Goal: Book appointment/travel/reservation

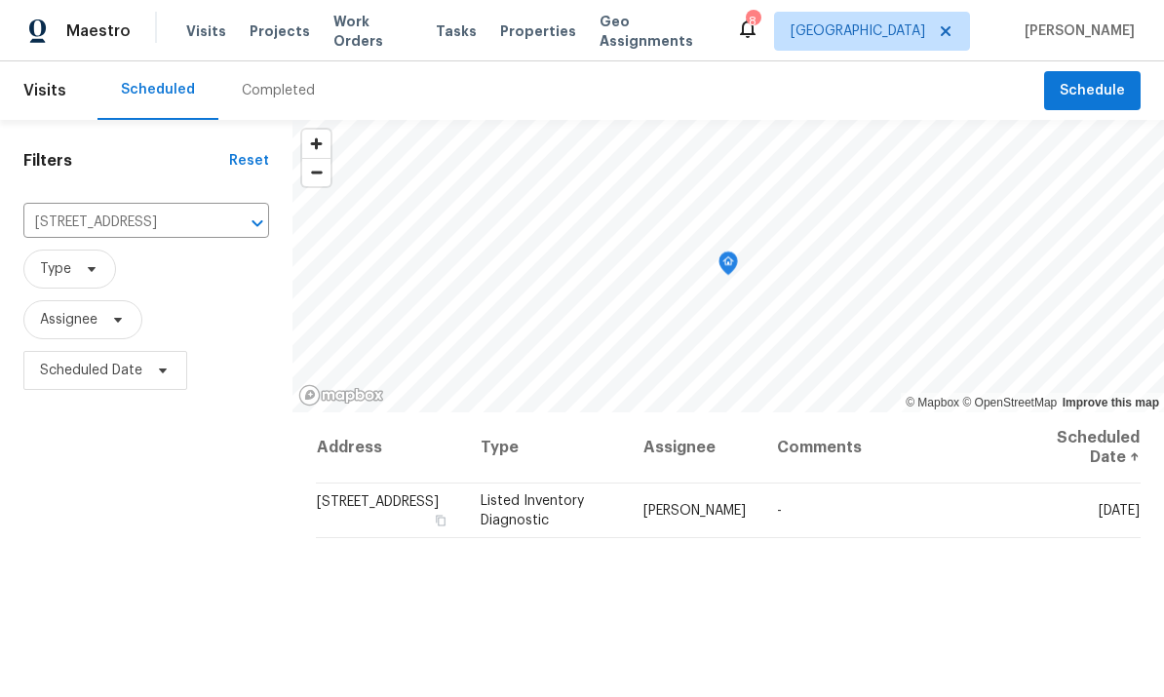
scroll to position [-1, 0]
click at [1099, 79] on span "Schedule" at bounding box center [1092, 91] width 65 height 24
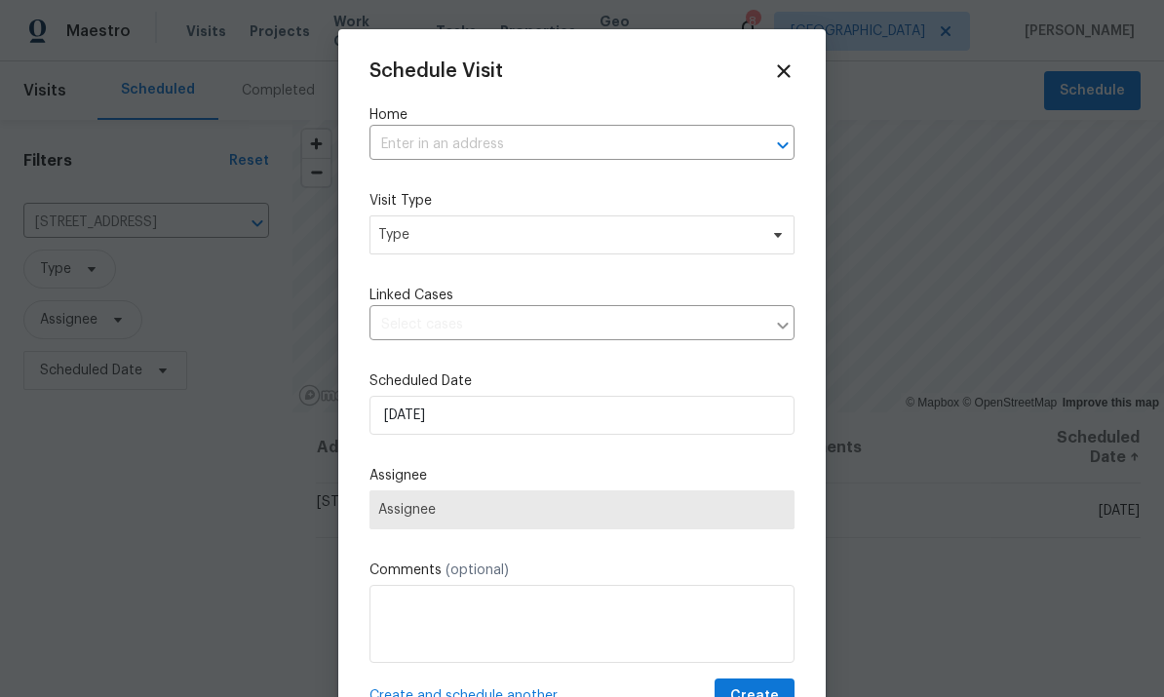
click at [591, 134] on input "text" at bounding box center [554, 145] width 370 height 30
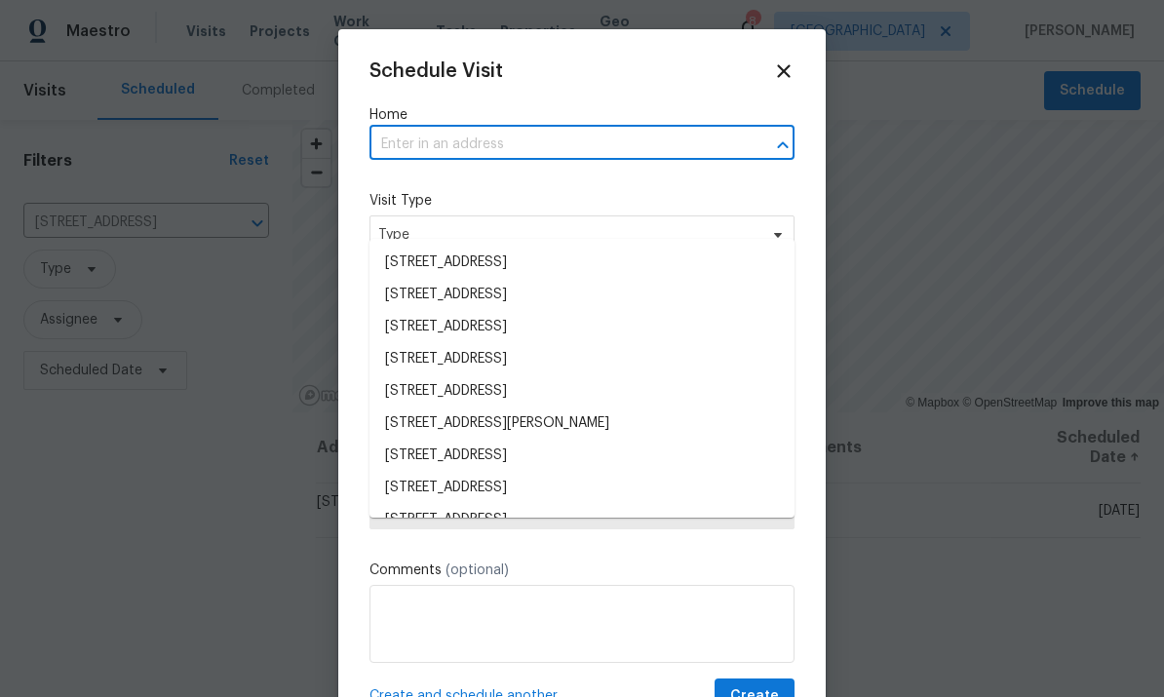
click at [536, 141] on input "text" at bounding box center [554, 145] width 370 height 30
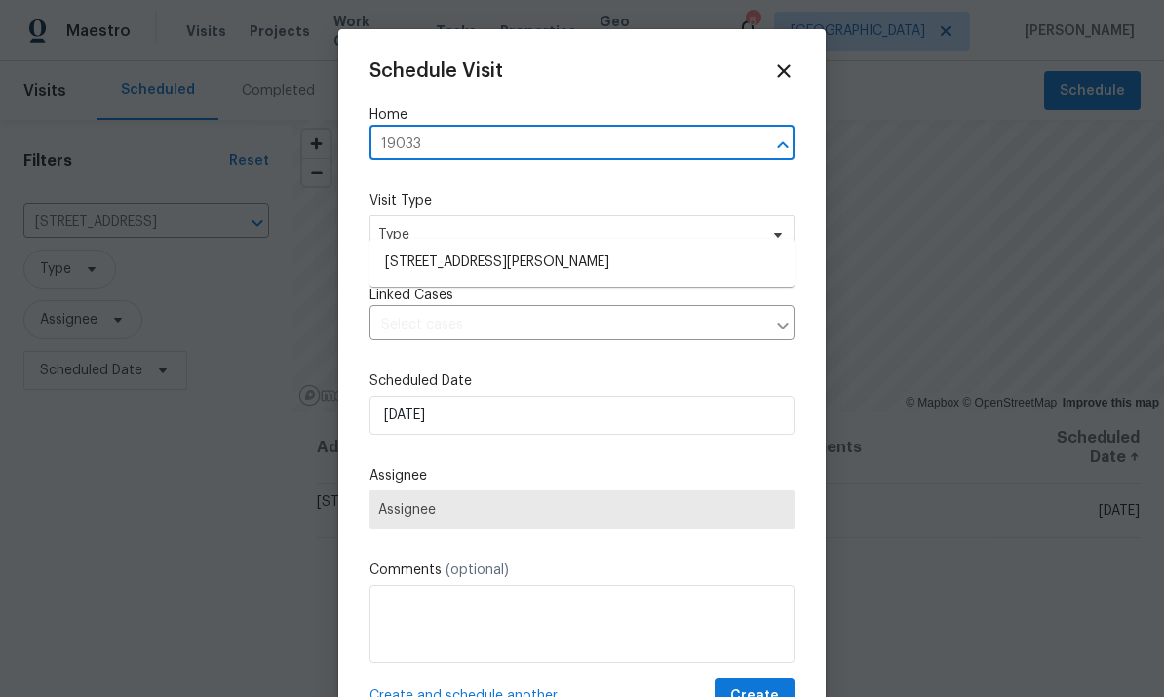
type input "19033"
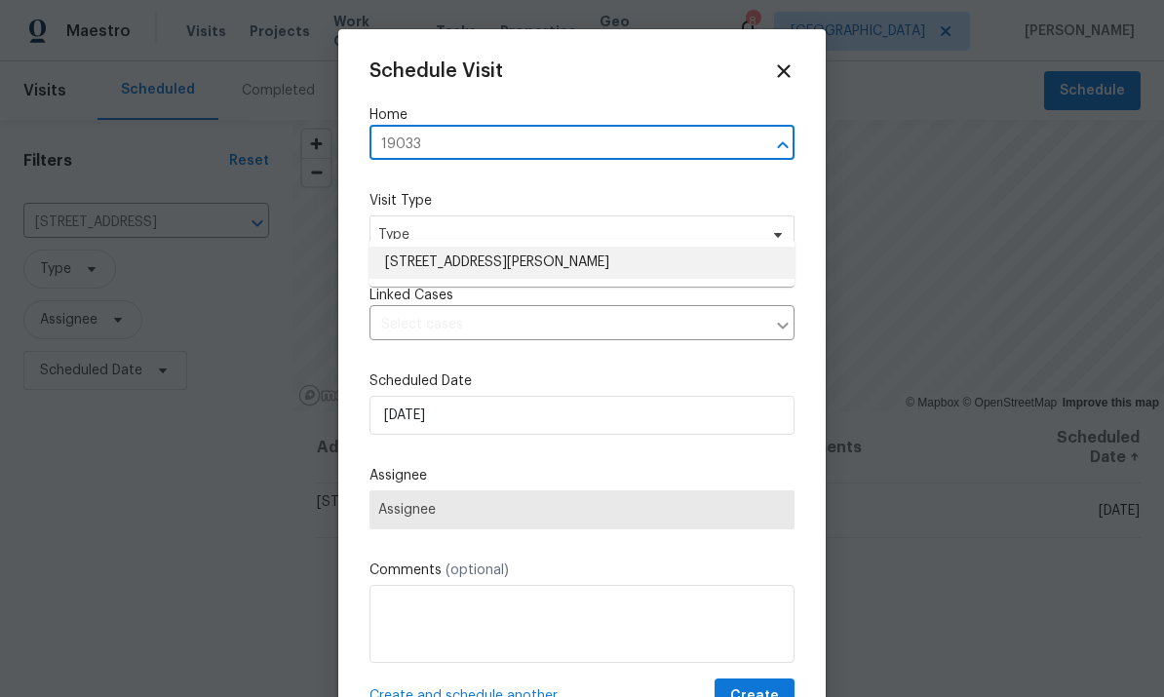
click at [505, 247] on li "[STREET_ADDRESS][PERSON_NAME]" at bounding box center [581, 263] width 425 height 32
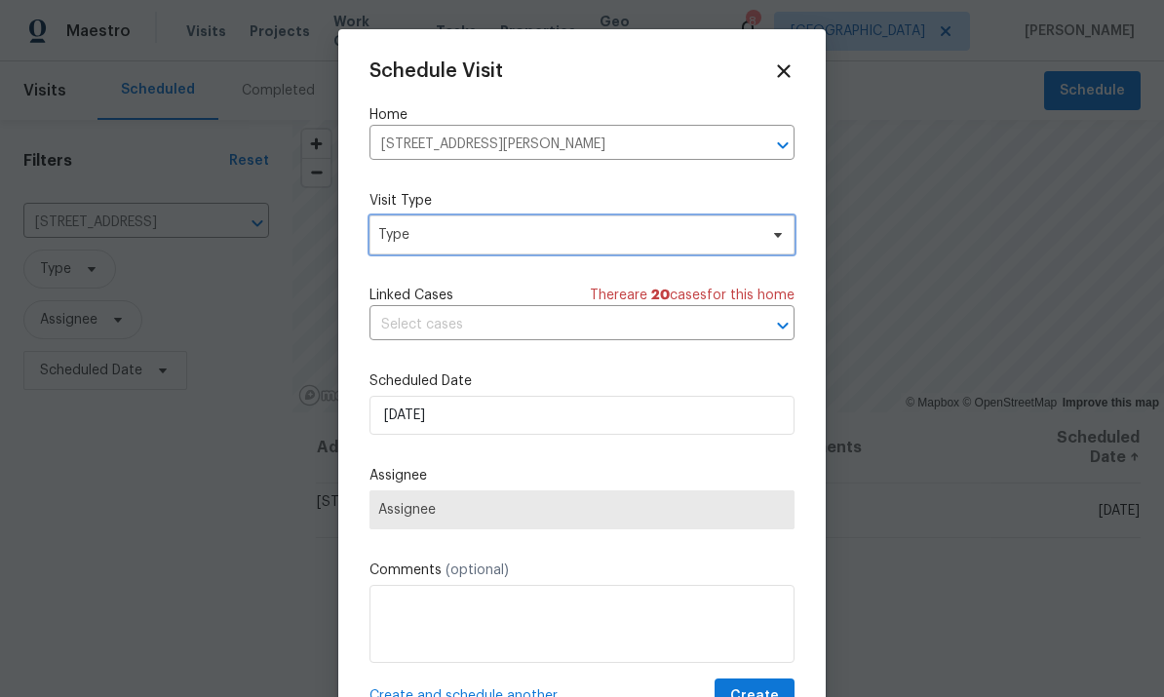
click at [537, 244] on span "Type" at bounding box center [567, 234] width 379 height 19
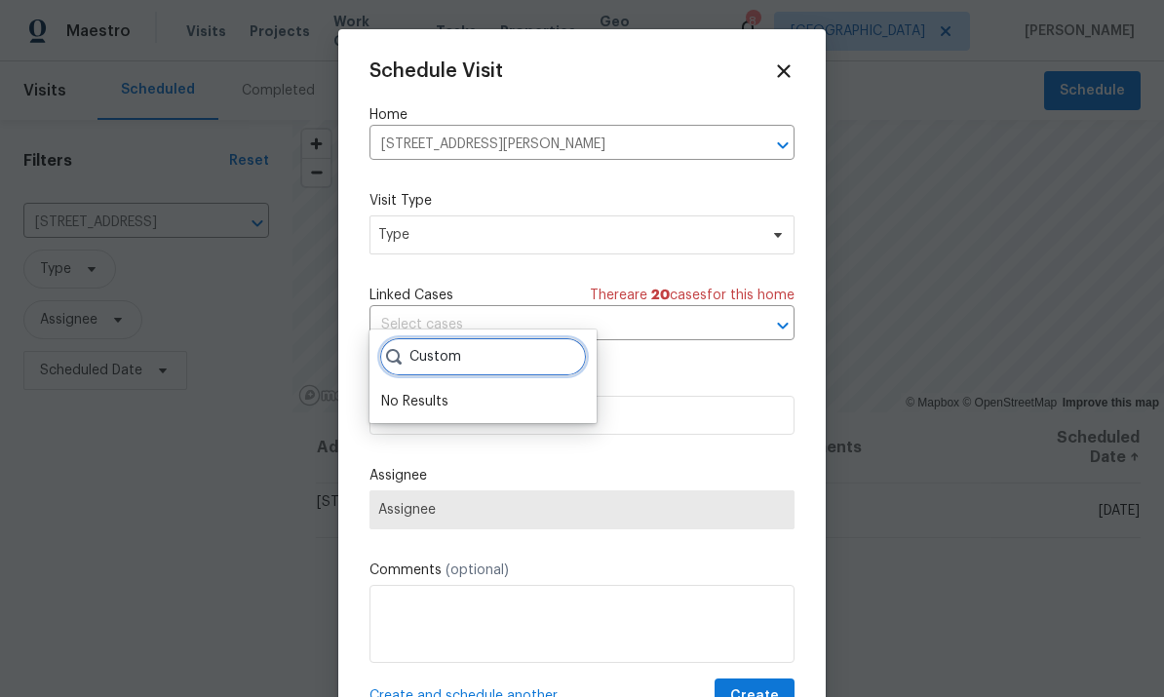
click at [505, 337] on input "Custom" at bounding box center [483, 356] width 208 height 39
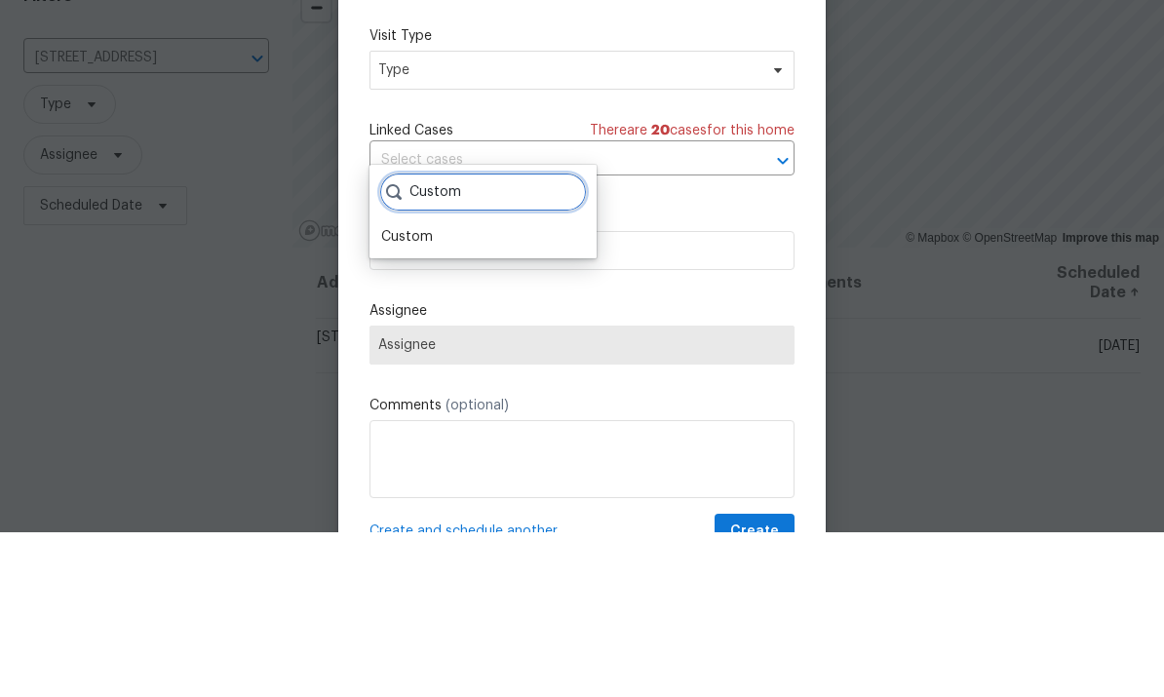
type input "Custom"
click at [387, 392] on div "Custom" at bounding box center [407, 401] width 52 height 19
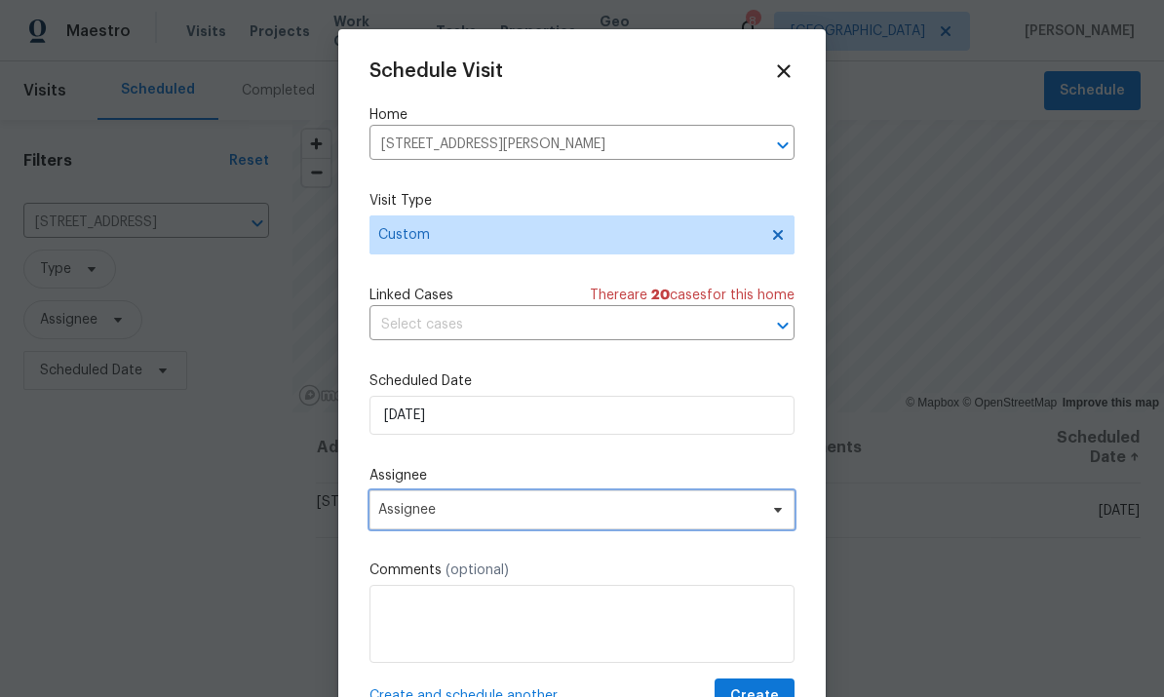
click at [502, 515] on span "Assignee" at bounding box center [569, 510] width 382 height 16
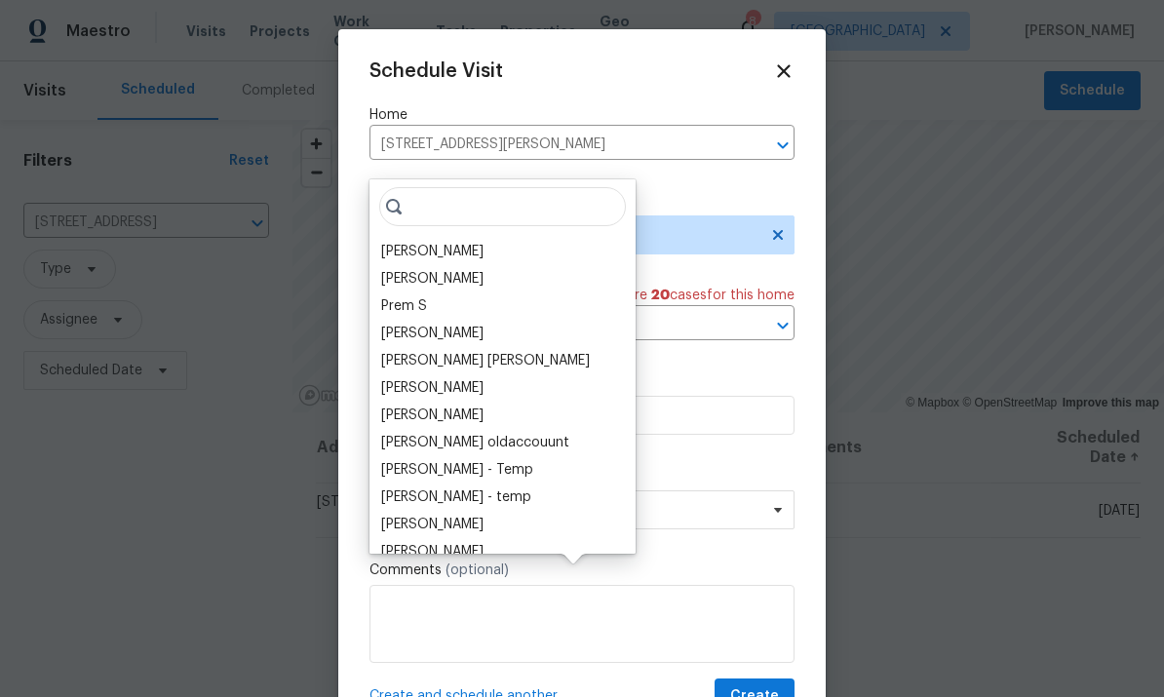
click at [452, 242] on div "[PERSON_NAME]" at bounding box center [432, 251] width 102 height 19
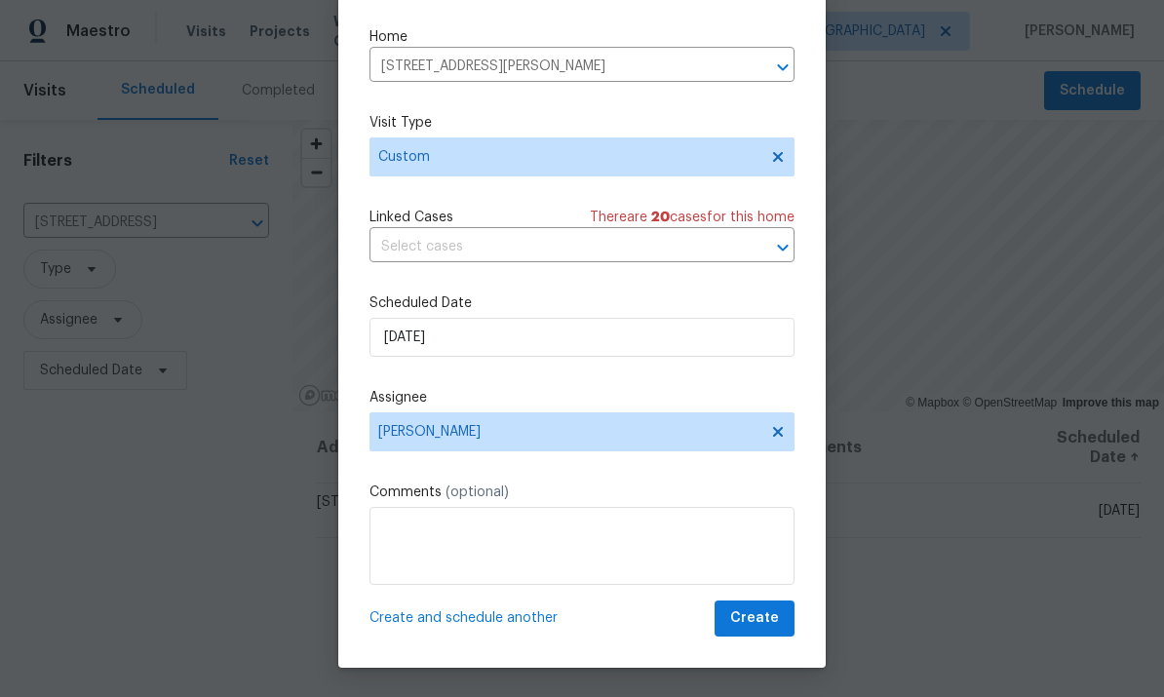
scroll to position [44, 0]
click at [765, 627] on span "Create" at bounding box center [754, 618] width 49 height 24
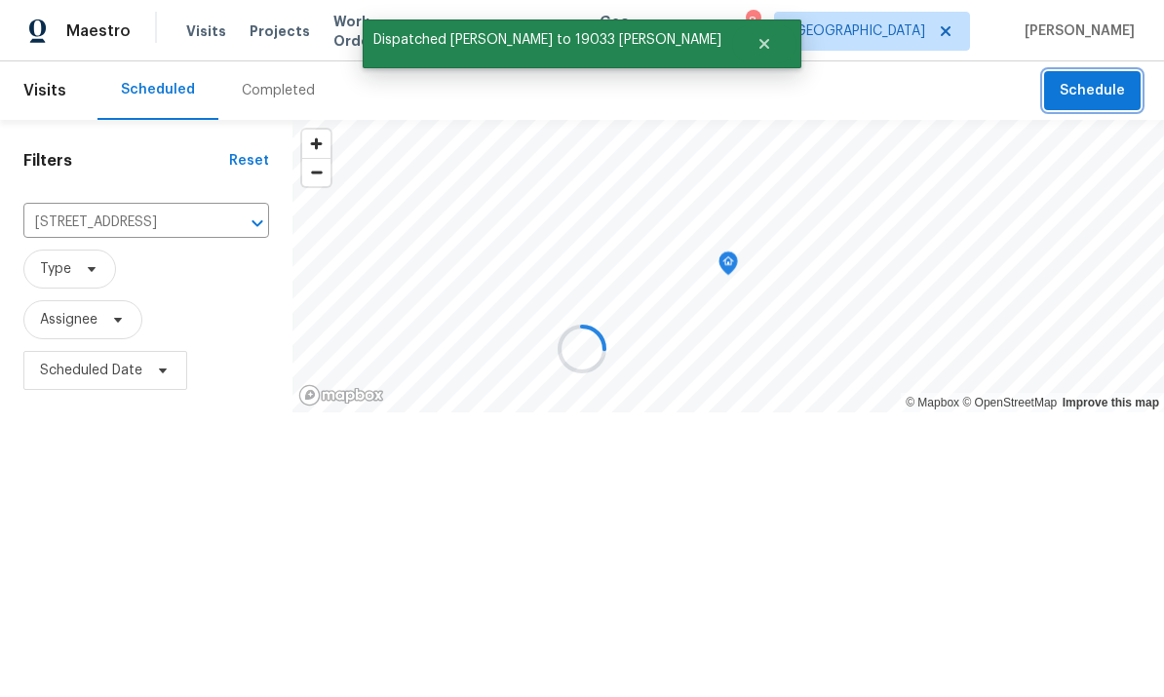
scroll to position [0, 0]
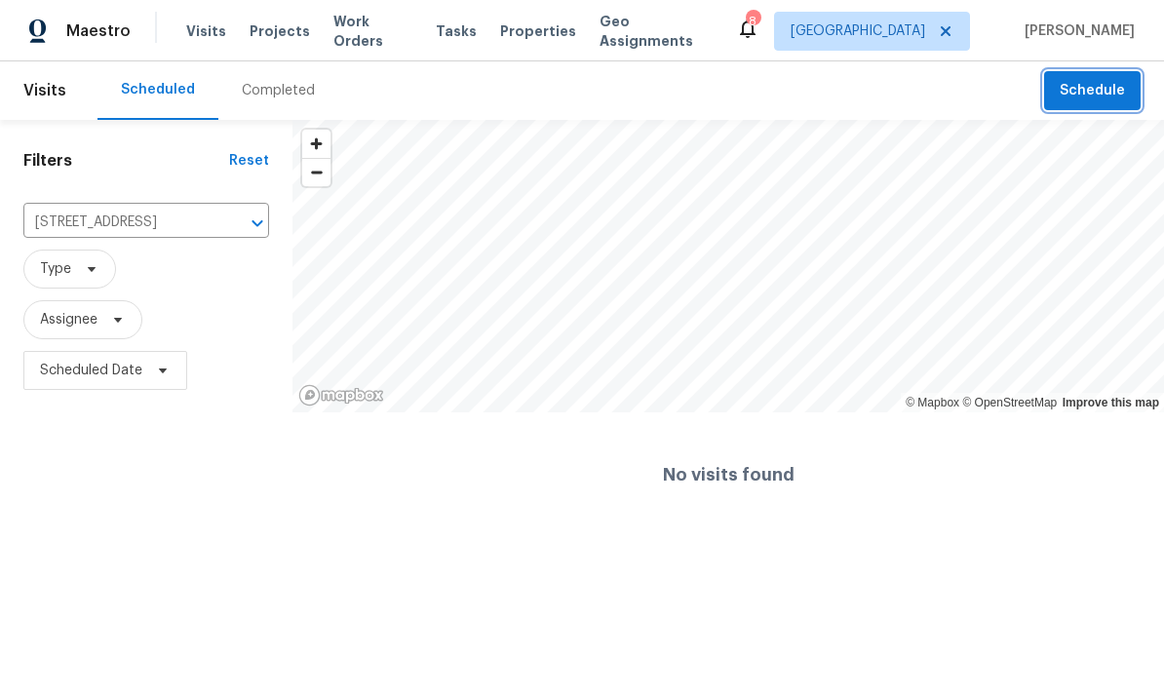
click at [1100, 80] on span "Schedule" at bounding box center [1092, 91] width 65 height 24
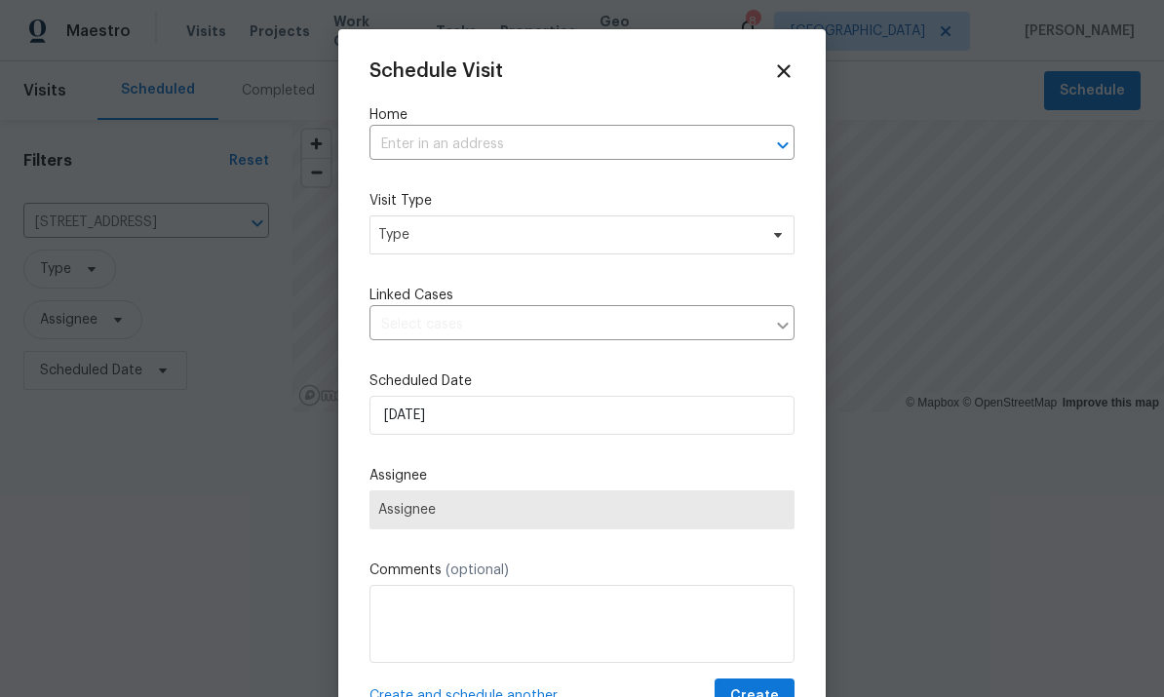
click at [520, 126] on div "Home ​" at bounding box center [581, 132] width 425 height 55
click at [581, 145] on input "text" at bounding box center [554, 145] width 370 height 30
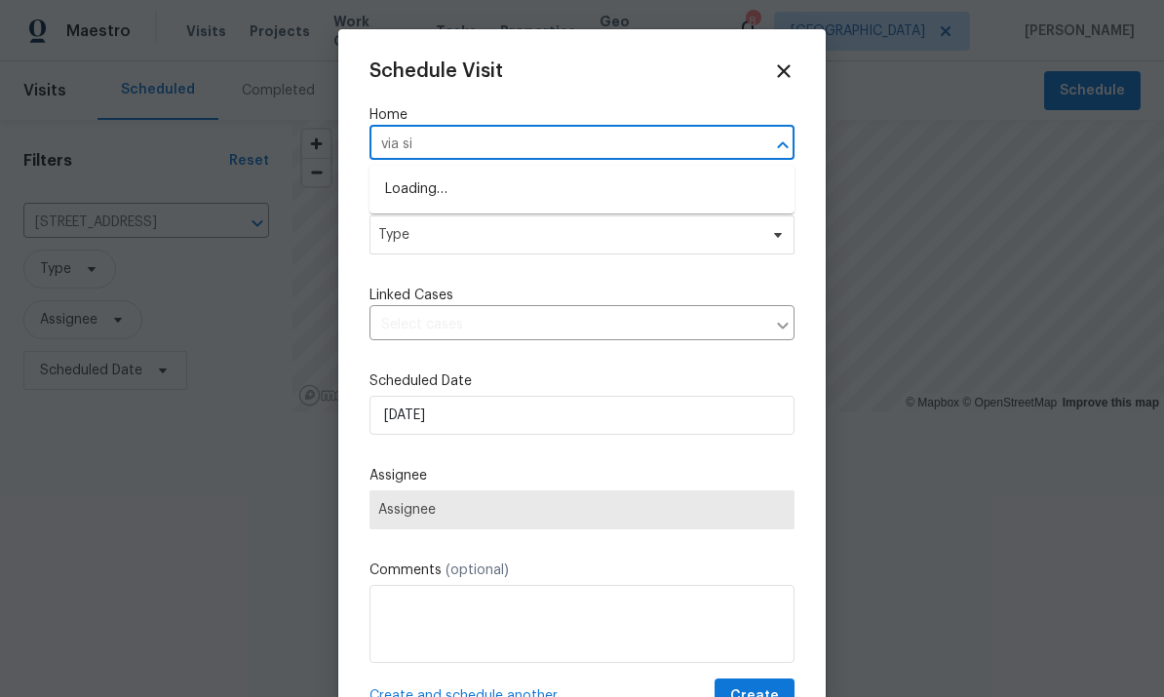
type input "via sis"
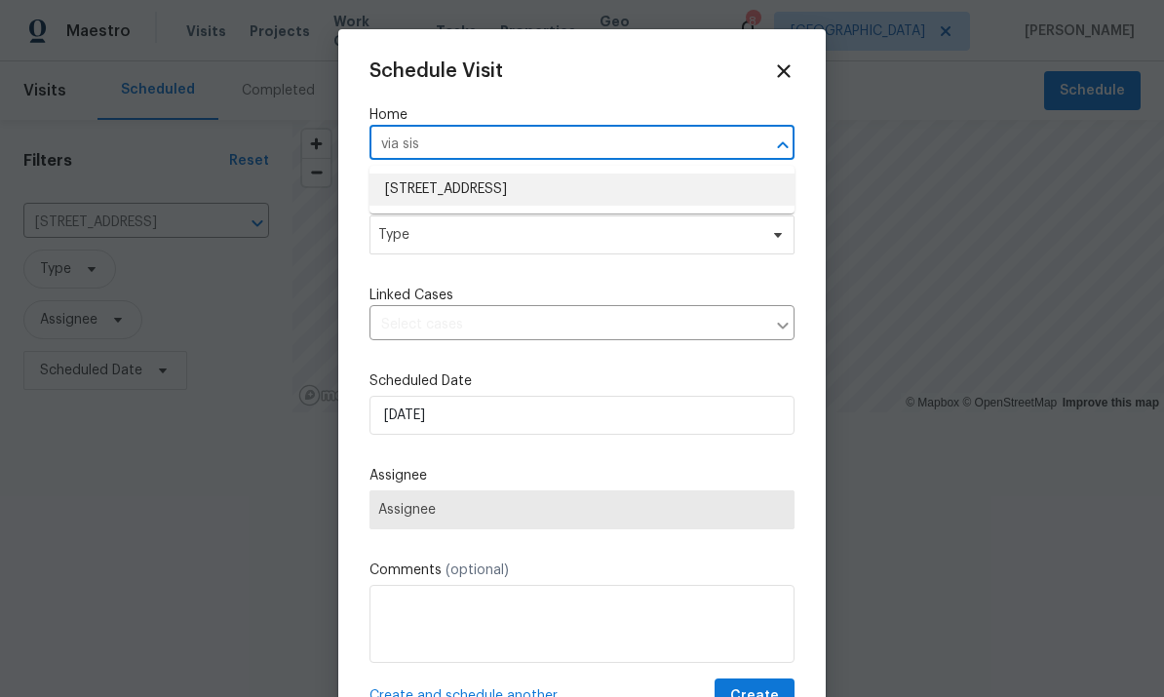
click at [475, 189] on li "[STREET_ADDRESS]" at bounding box center [581, 189] width 425 height 32
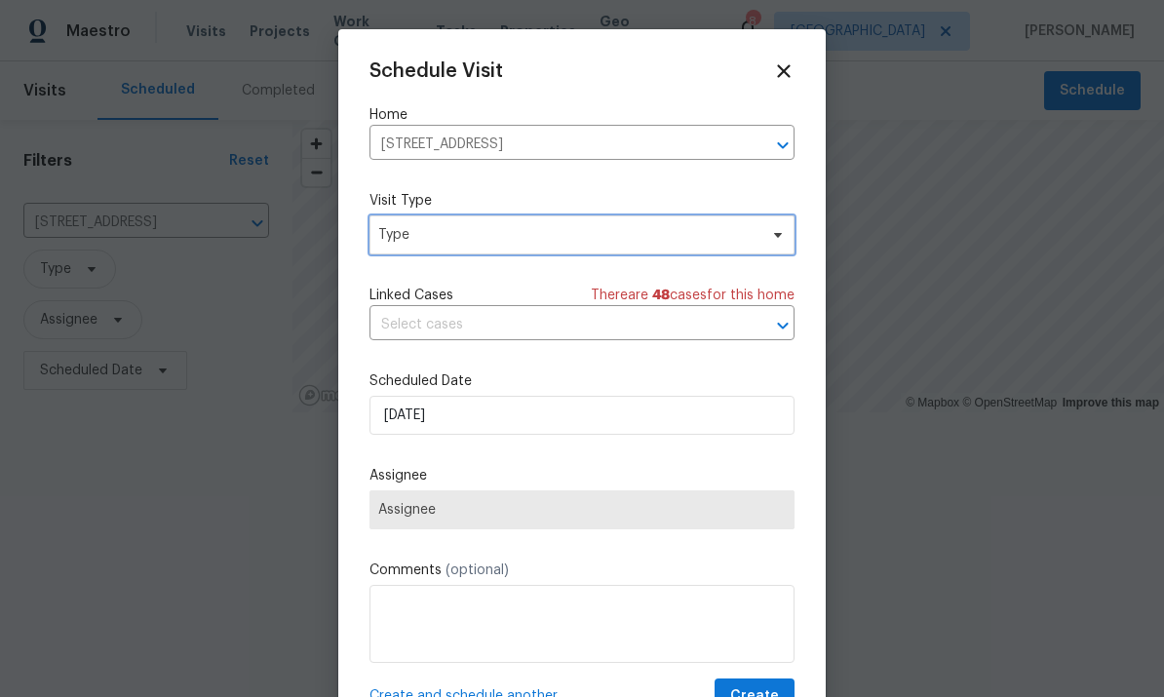
click at [532, 236] on span "Type" at bounding box center [567, 234] width 379 height 19
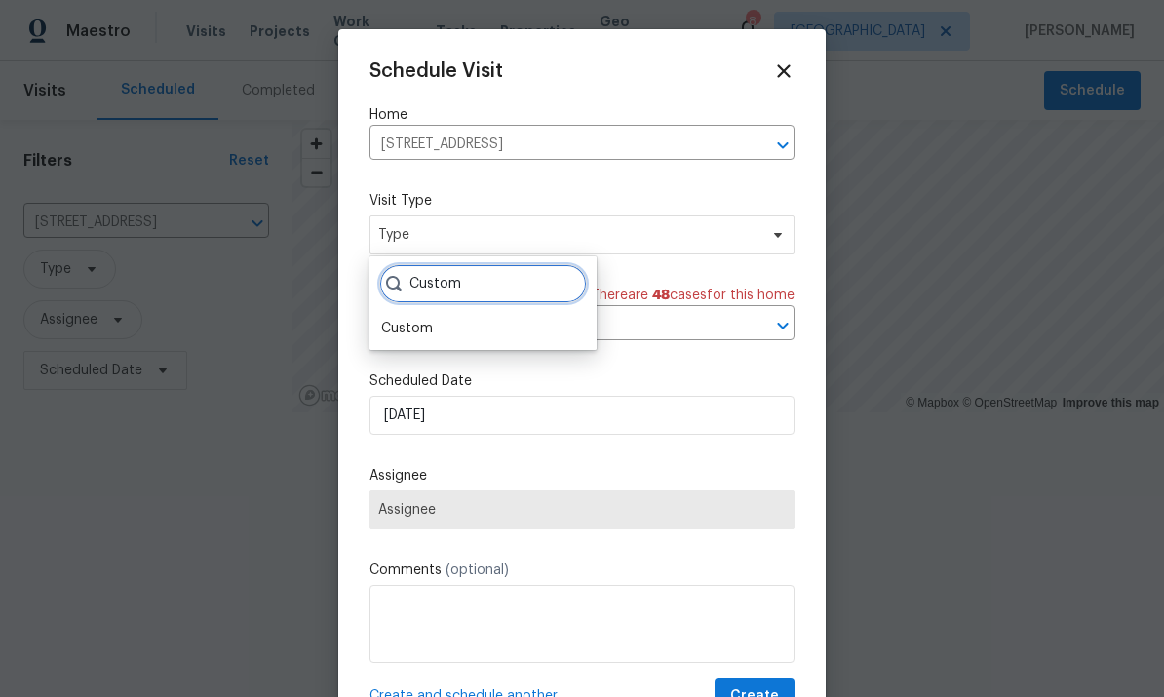
type input "Custom"
click at [398, 329] on div "Custom" at bounding box center [407, 328] width 52 height 19
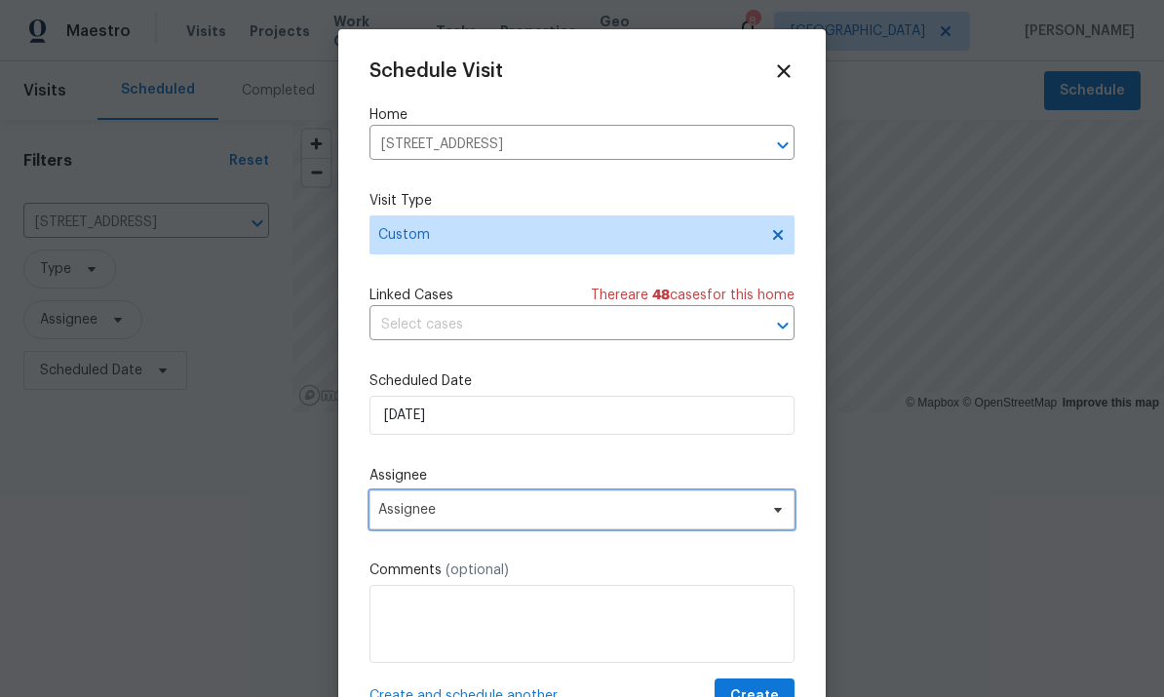
click at [506, 502] on span "Assignee" at bounding box center [581, 509] width 425 height 39
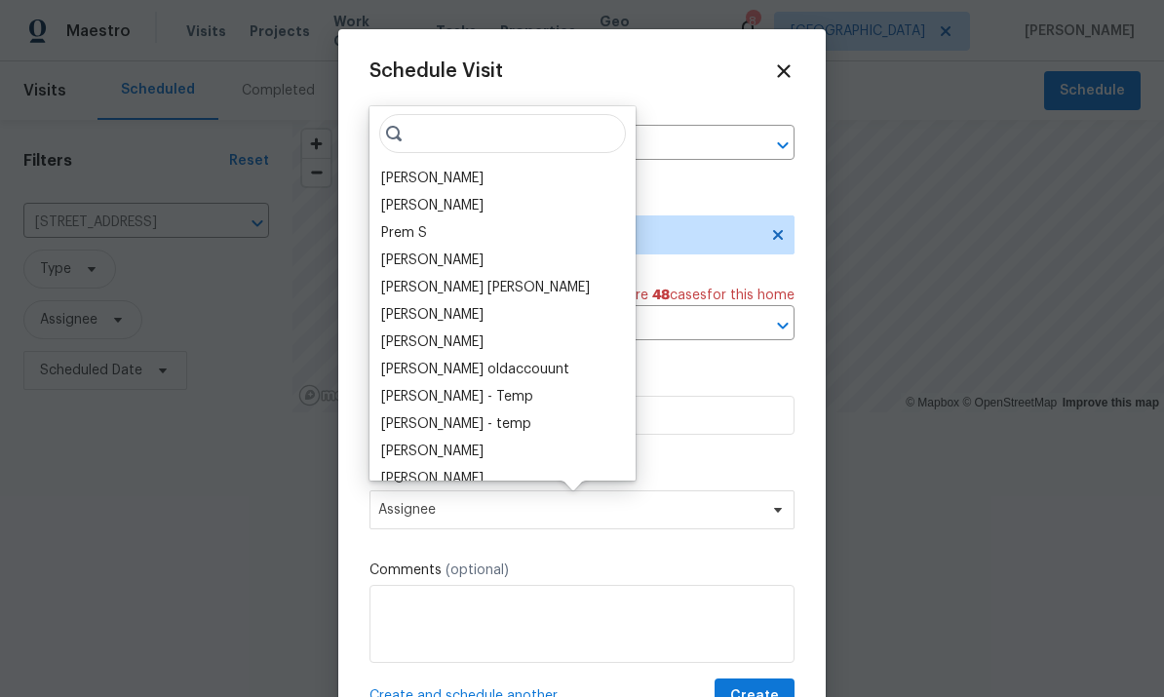
click at [469, 171] on div "[PERSON_NAME]" at bounding box center [432, 178] width 102 height 19
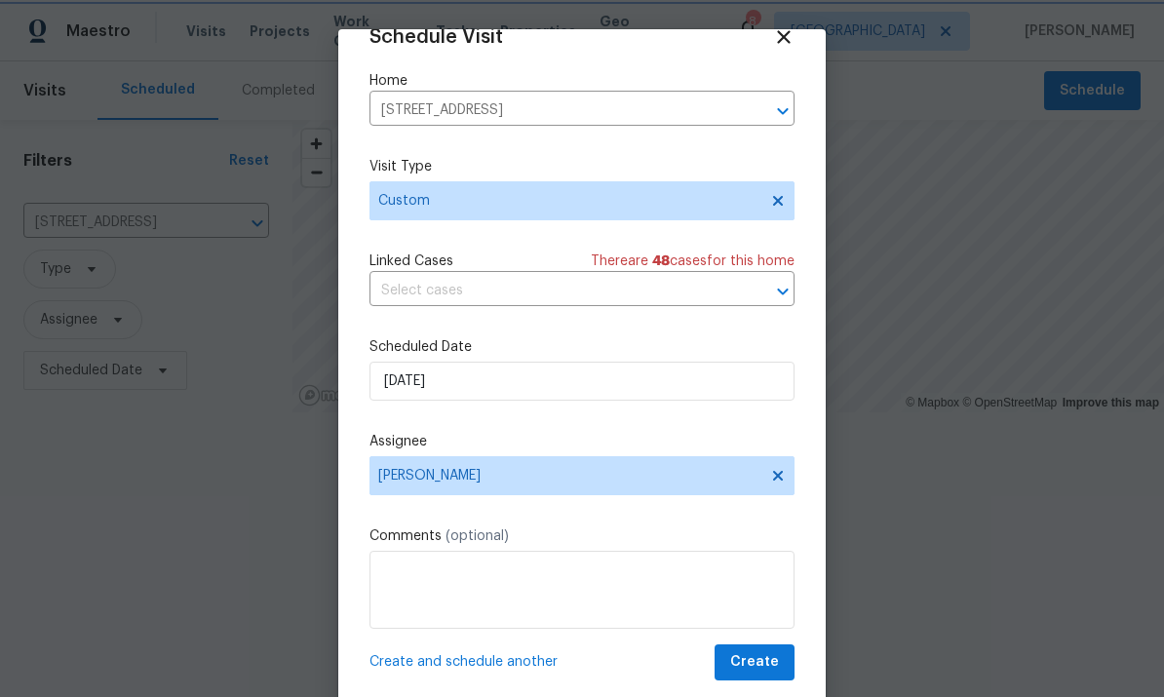
scroll to position [38, 0]
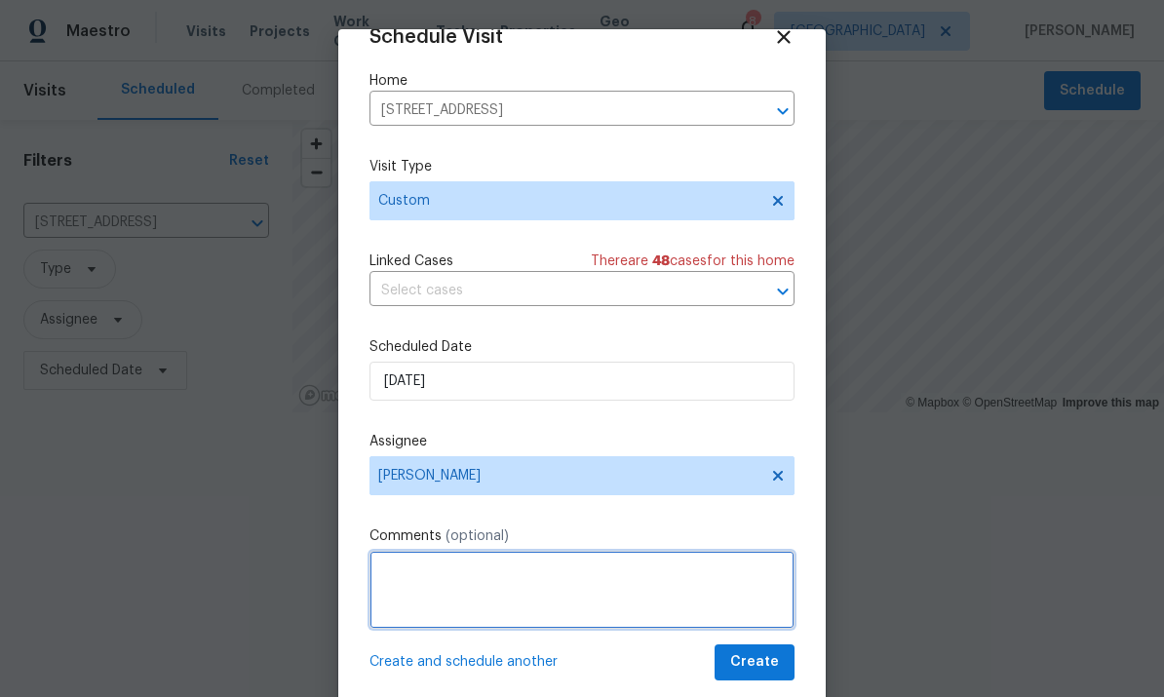
click at [503, 576] on textarea at bounding box center [581, 590] width 425 height 78
type textarea "Check pool"
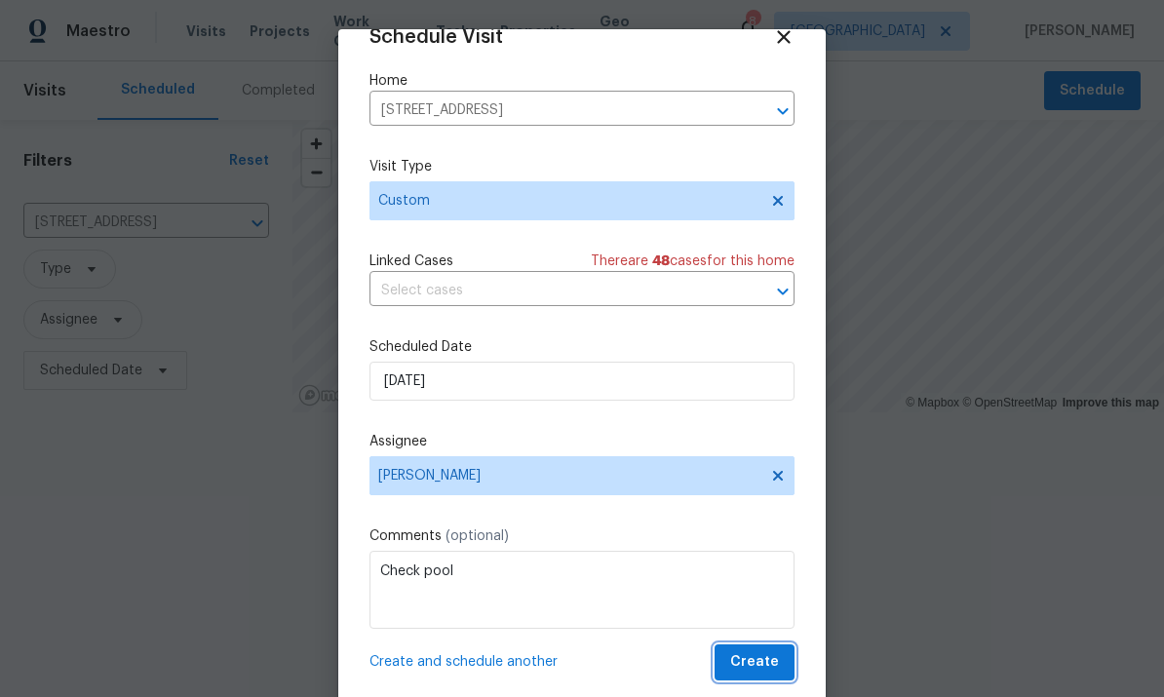
click at [752, 666] on span "Create" at bounding box center [754, 662] width 49 height 24
